Goal: Information Seeking & Learning: Learn about a topic

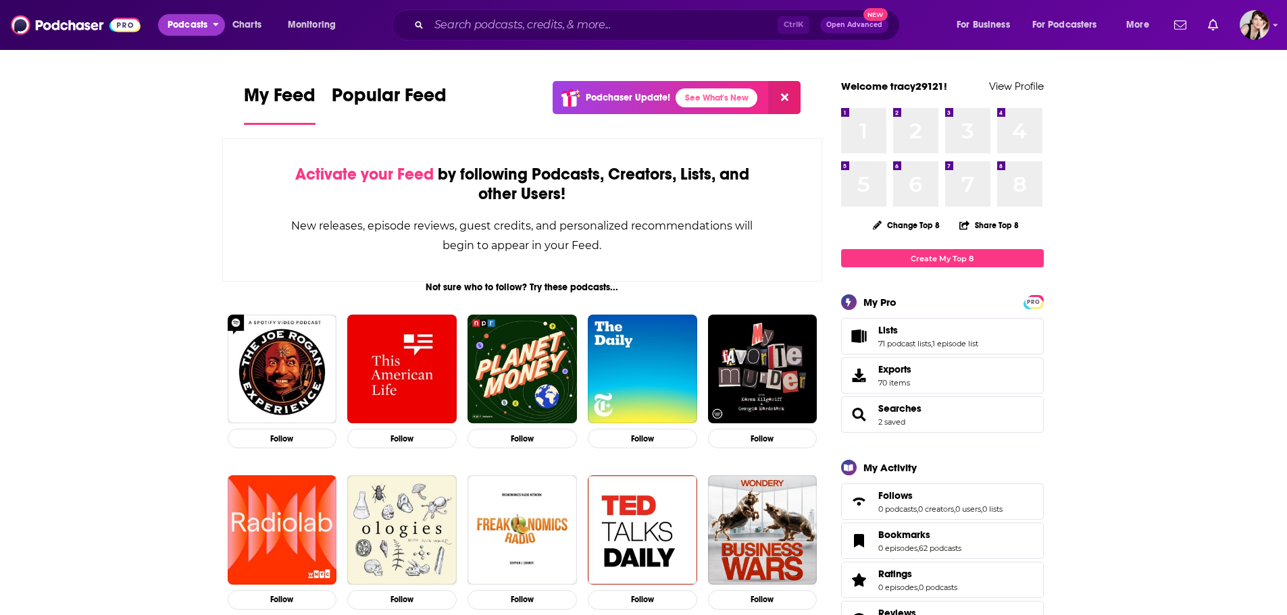
click at [177, 23] on span "Podcasts" at bounding box center [187, 25] width 40 height 19
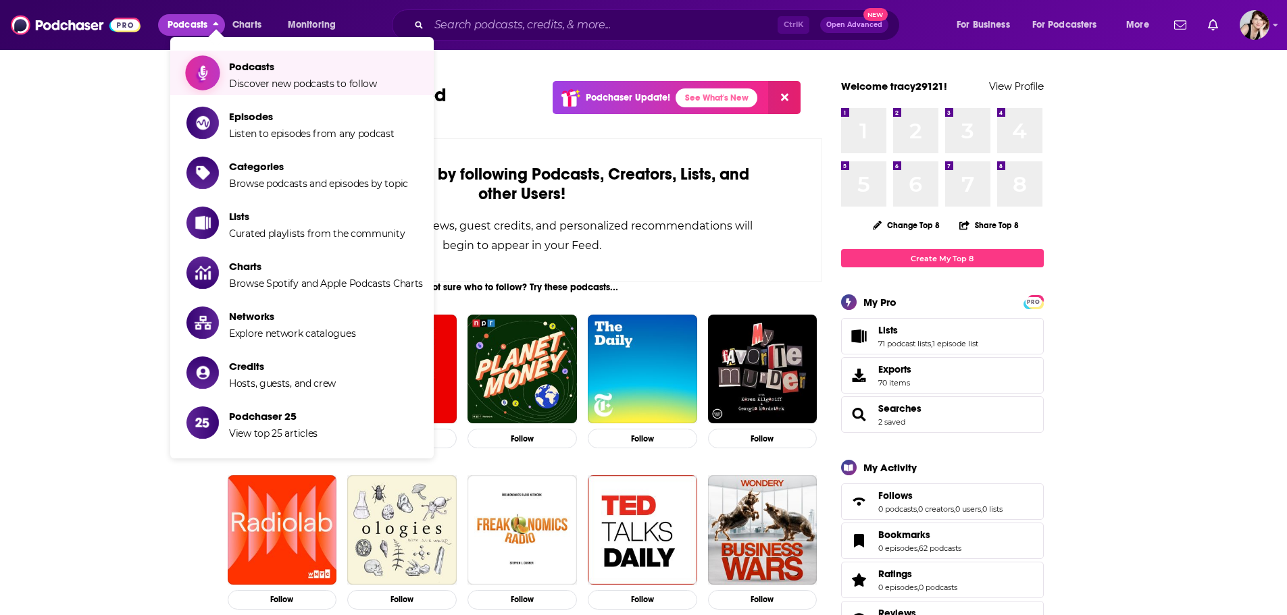
click at [269, 68] on span "Podcasts" at bounding box center [303, 66] width 148 height 13
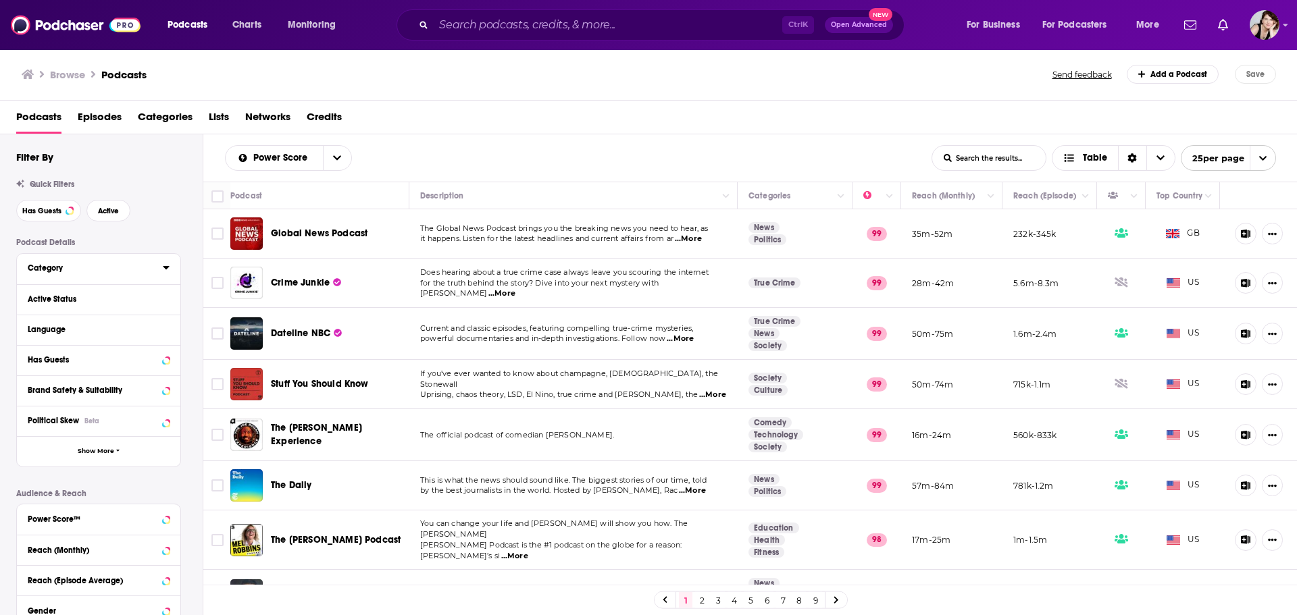
click at [166, 263] on icon at bounding box center [166, 267] width 7 height 11
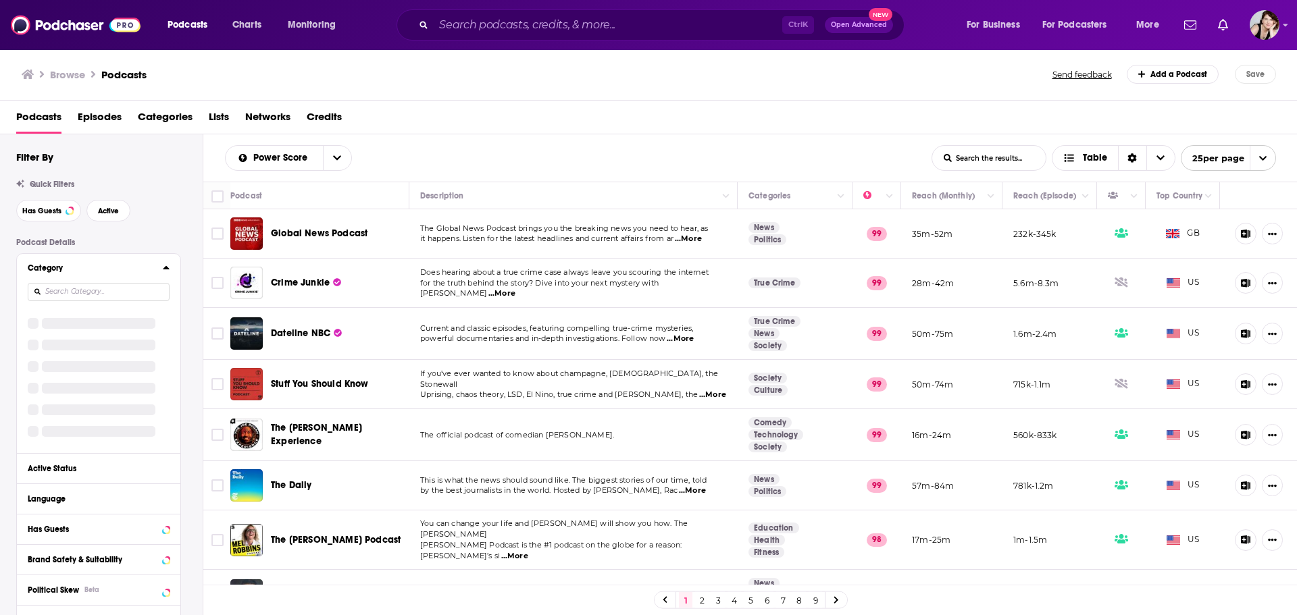
click at [166, 268] on icon at bounding box center [166, 267] width 6 height 3
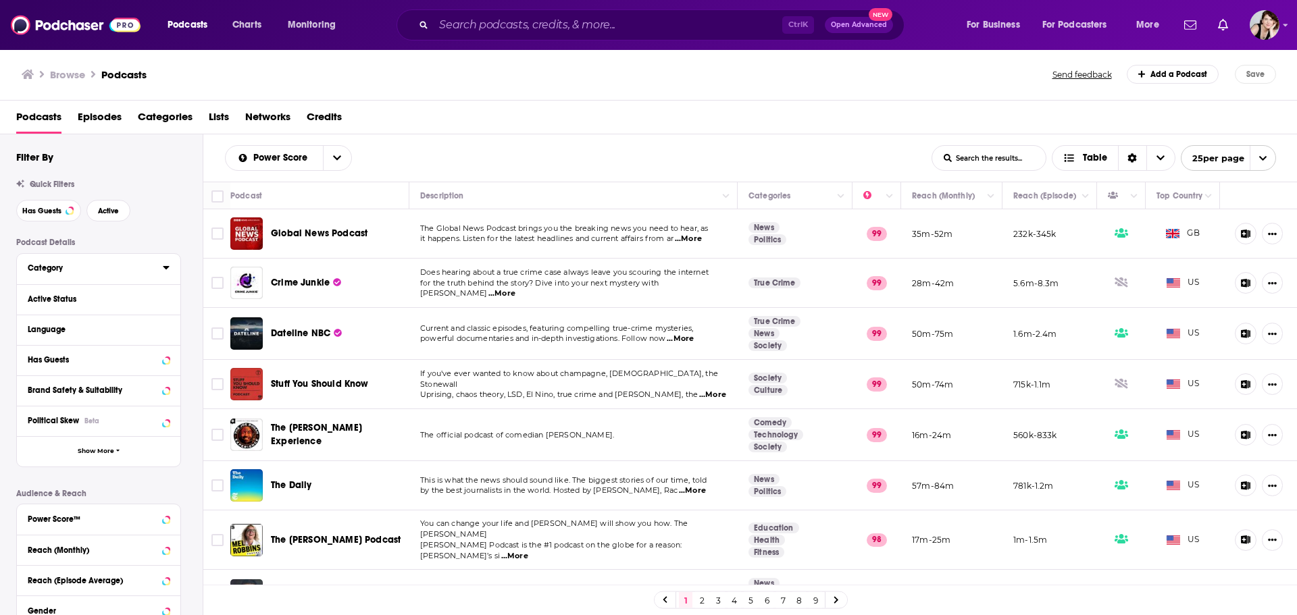
click at [166, 263] on icon at bounding box center [166, 267] width 7 height 11
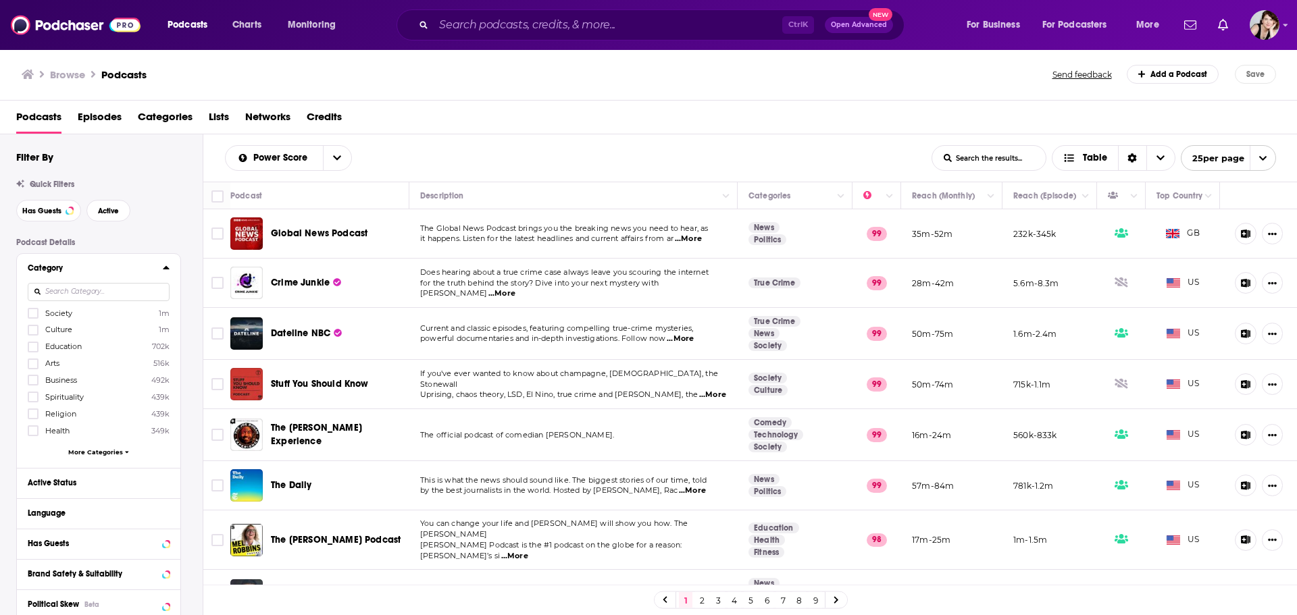
click at [89, 287] on input at bounding box center [99, 292] width 142 height 18
paste input "feminism"
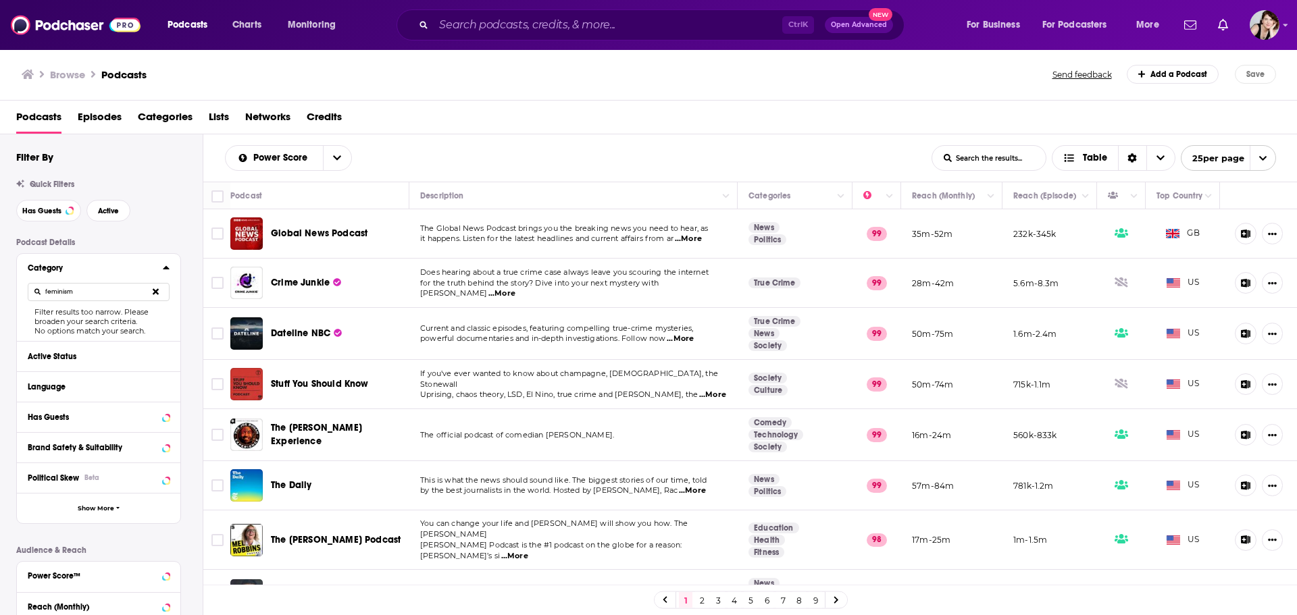
type input "feminism"
click at [94, 361] on div "Active Status" at bounding box center [81, 356] width 107 height 9
click at [153, 289] on icon at bounding box center [156, 291] width 6 height 6
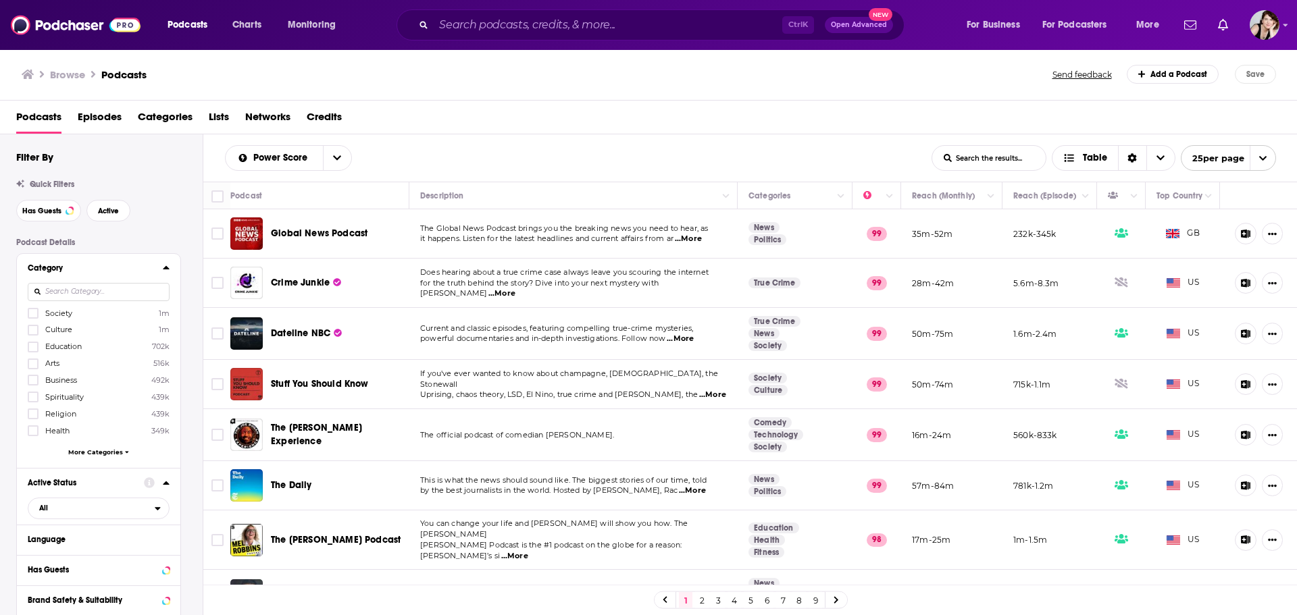
click at [53, 311] on span "Society" at bounding box center [58, 313] width 27 height 9
click at [33, 317] on input "multiSelectOption-society-0" at bounding box center [33, 317] width 0 height 0
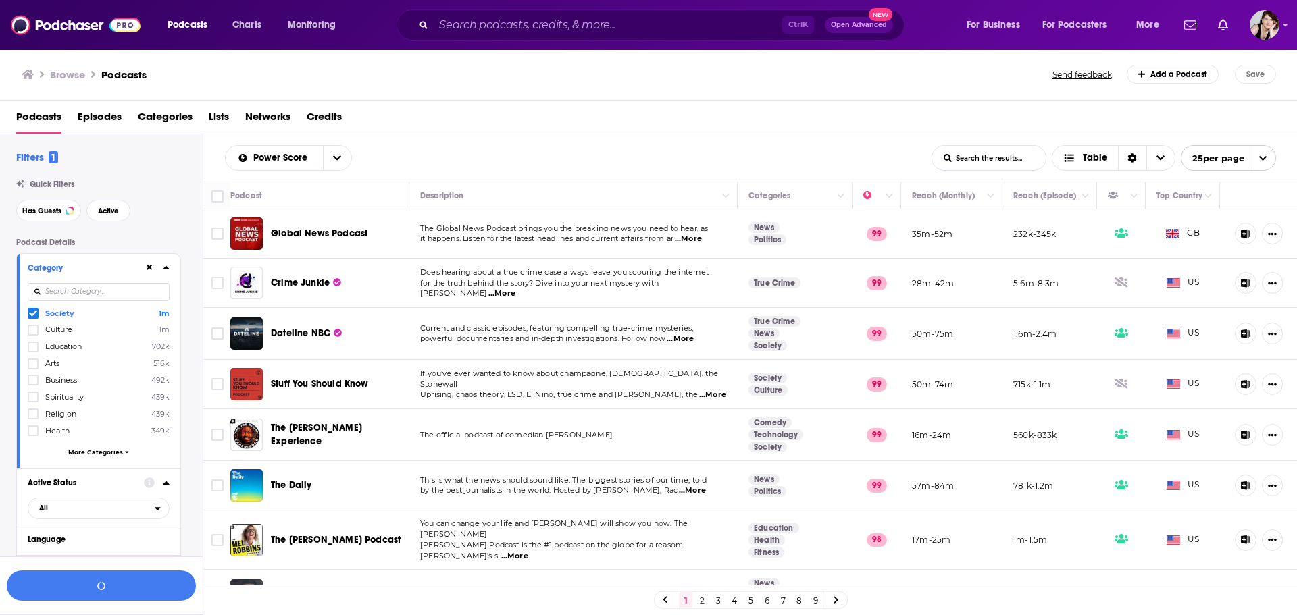
click at [32, 309] on icon at bounding box center [33, 313] width 8 height 8
